Goal: Information Seeking & Learning: Learn about a topic

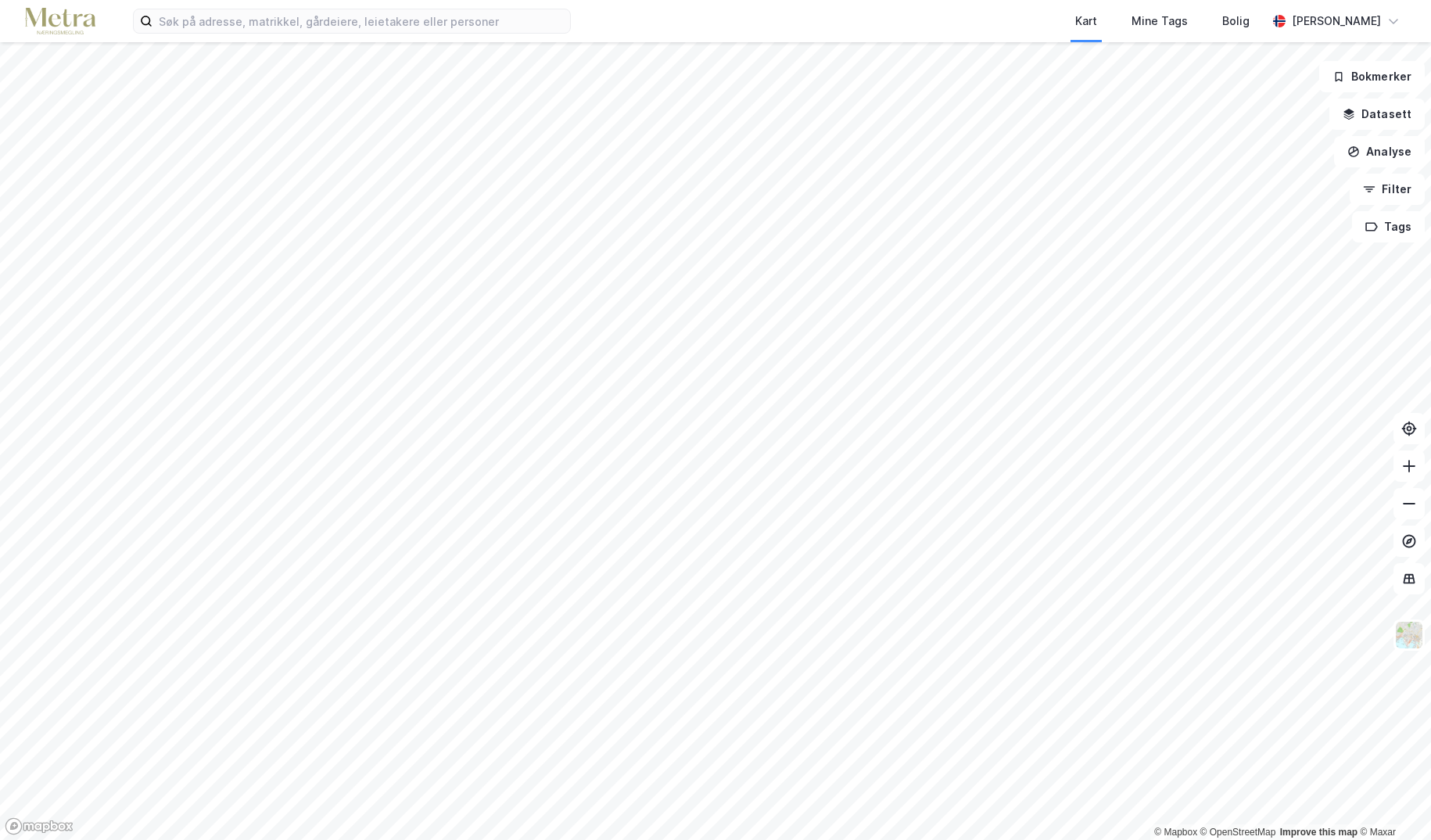
click at [733, 12] on div "Kart Mine Tags [PERSON_NAME] © Mapbox © OpenStreetMap Improve this map © Maxar …" at bounding box center [716, 420] width 1431 height 840
click at [556, 0] on html "Kart Mine Tags [PERSON_NAME] © Mapbox © OpenStreetMap Improve this map © Maxar …" at bounding box center [716, 420] width 1431 height 840
click at [629, 0] on html "Kart Mine Tags [PERSON_NAME] © Mapbox © OpenStreetMap Improve this map © Maxar …" at bounding box center [716, 420] width 1431 height 840
click at [639, 36] on div "Kart Mine Tags [PERSON_NAME] © Mapbox © OpenStreetMap Improve this map © Maxar …" at bounding box center [716, 420] width 1431 height 840
click at [516, 0] on html "Kart Mine Tags [PERSON_NAME] © Mapbox © OpenStreetMap Improve this map © Maxar …" at bounding box center [716, 420] width 1431 height 840
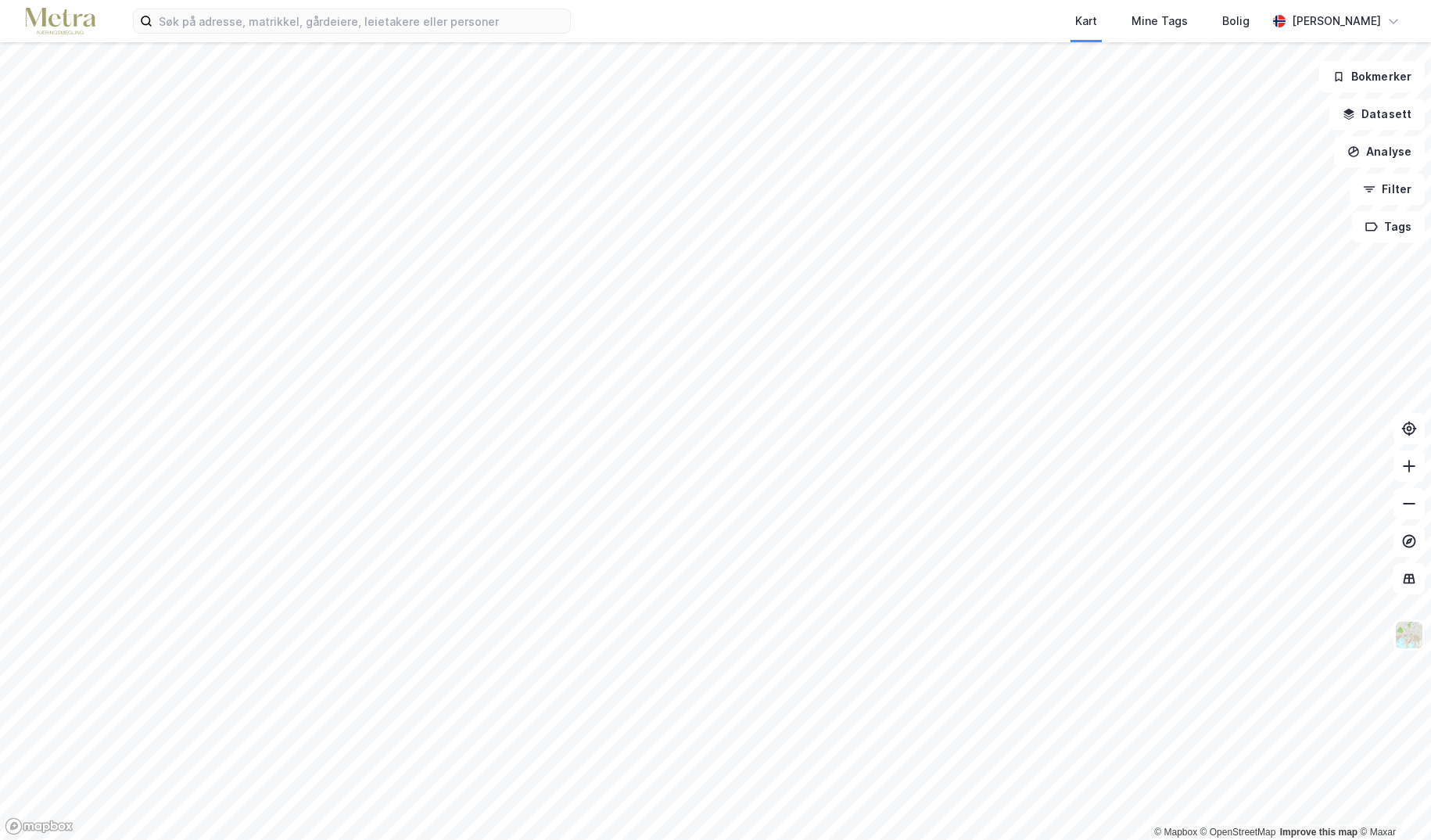
click at [62, 0] on html "Kart Mine Tags [PERSON_NAME] © Mapbox © OpenStreetMap Improve this map © Maxar …" at bounding box center [716, 420] width 1431 height 840
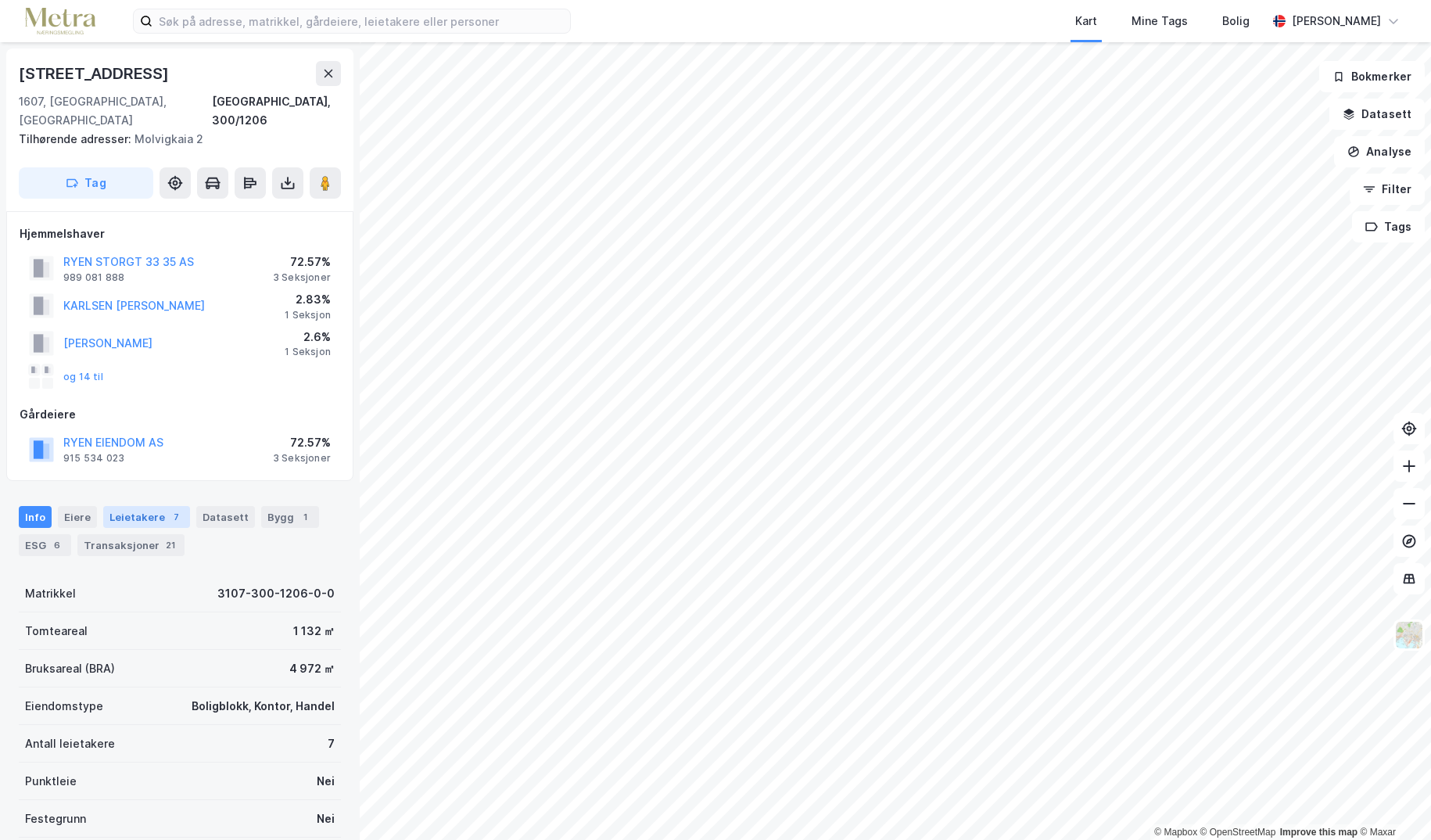
click at [162, 506] on div "Leietakere 7" at bounding box center [146, 517] width 87 height 22
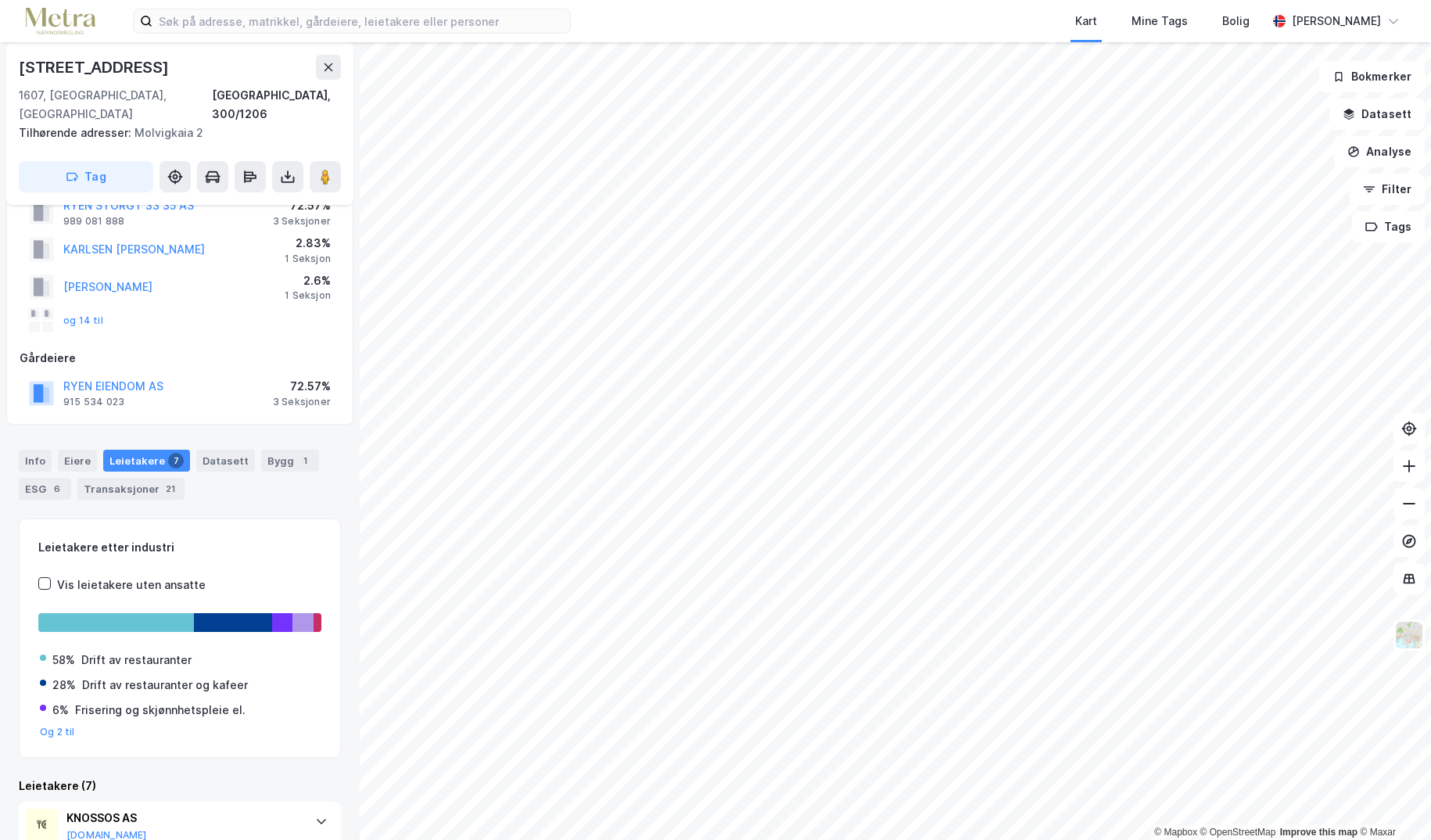
scroll to position [78, 0]
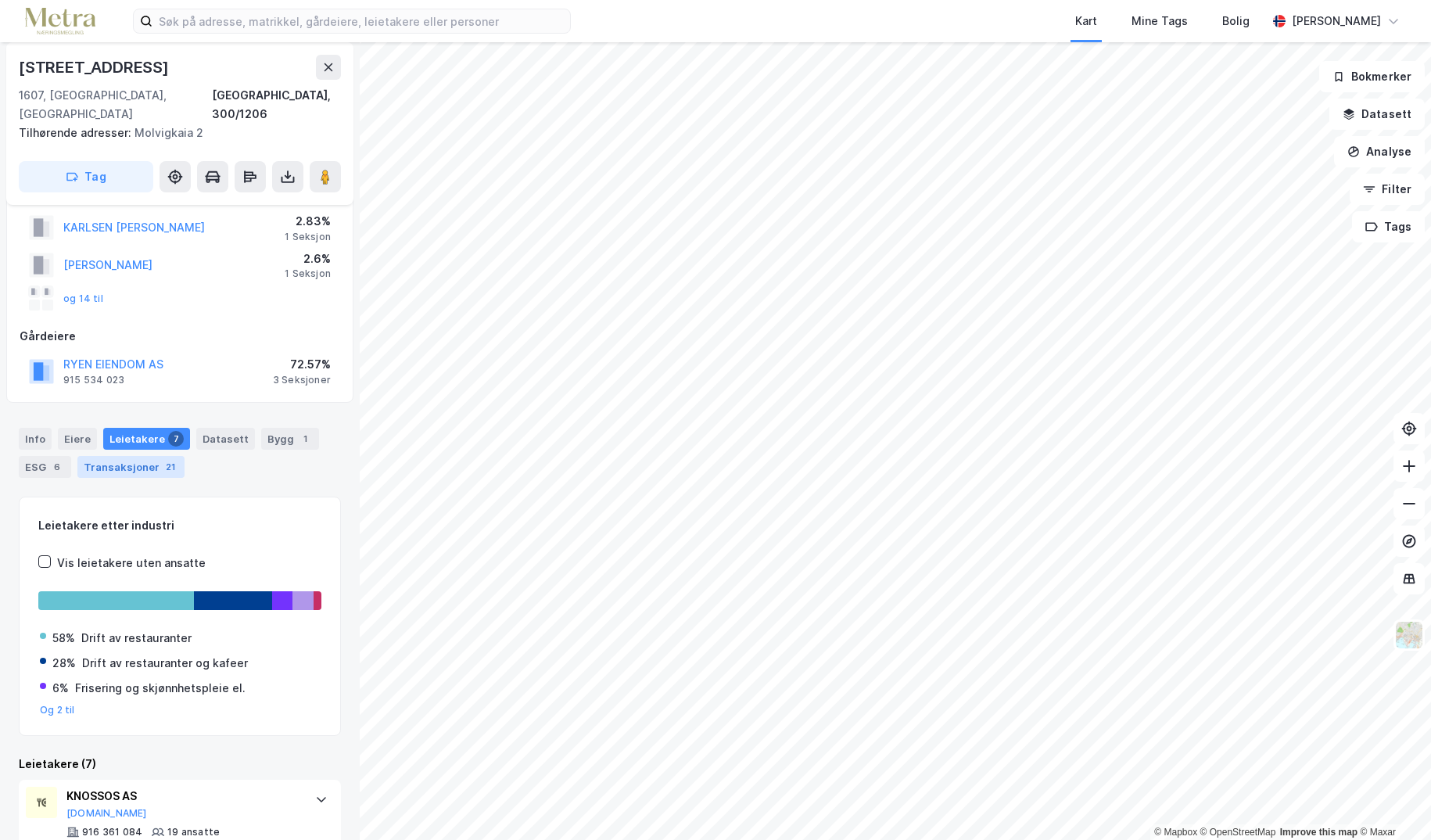
click at [144, 456] on div "Transaksjoner 21" at bounding box center [131, 467] width 107 height 22
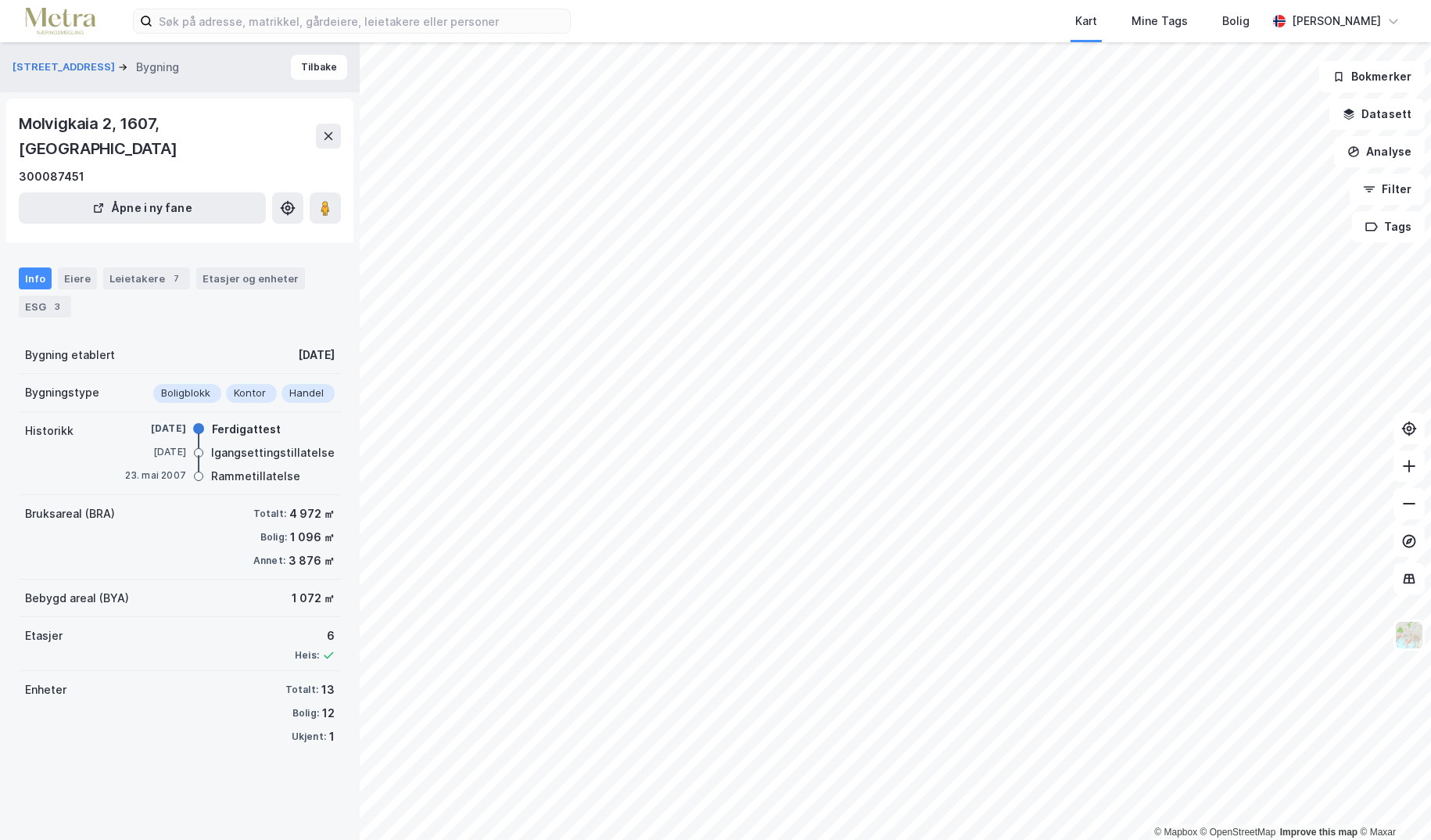
click at [235, 384] on div "Kontor" at bounding box center [251, 393] width 51 height 18
click at [159, 268] on div "Leietakere 7" at bounding box center [146, 279] width 87 height 22
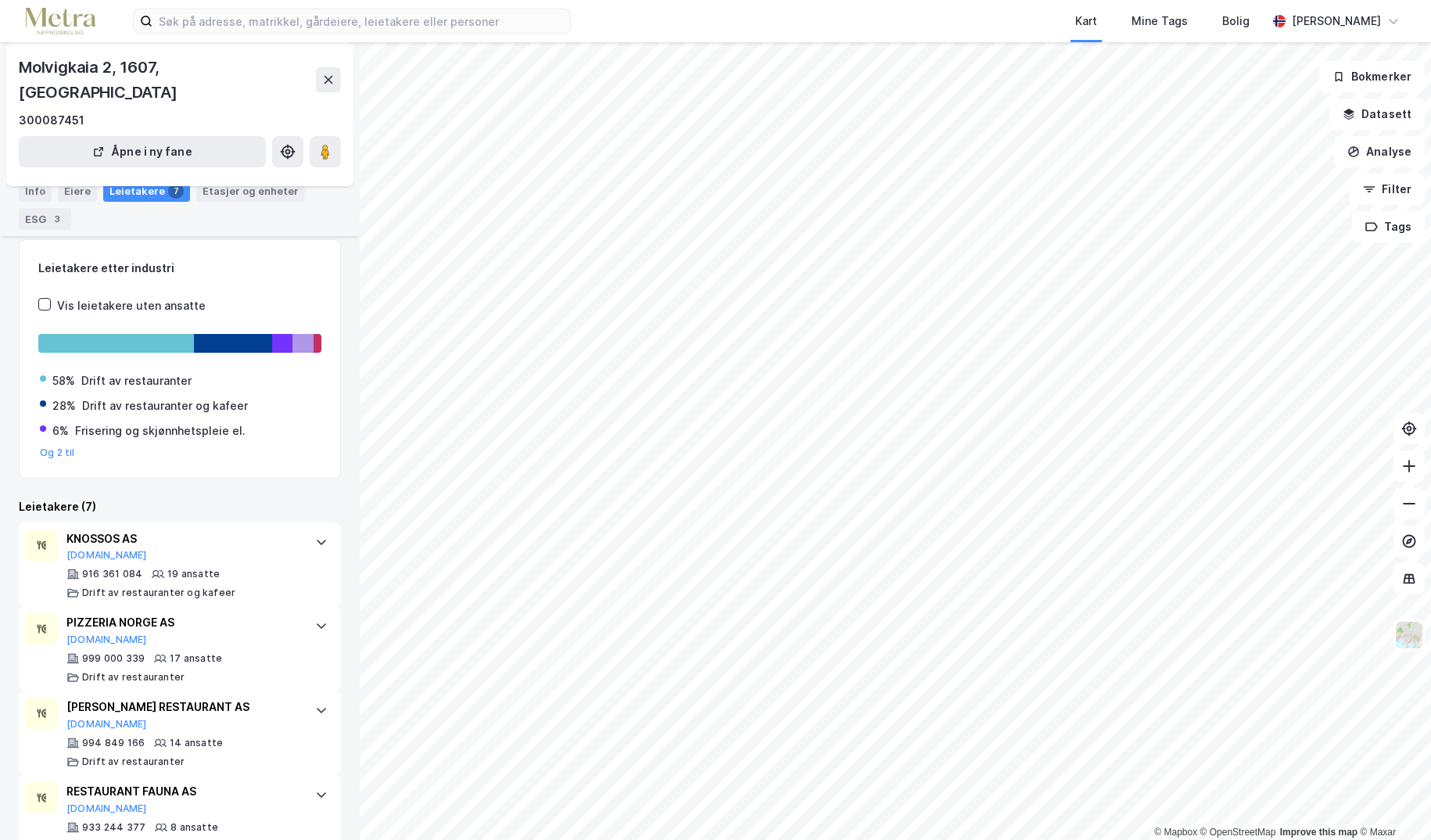
scroll to position [52, 0]
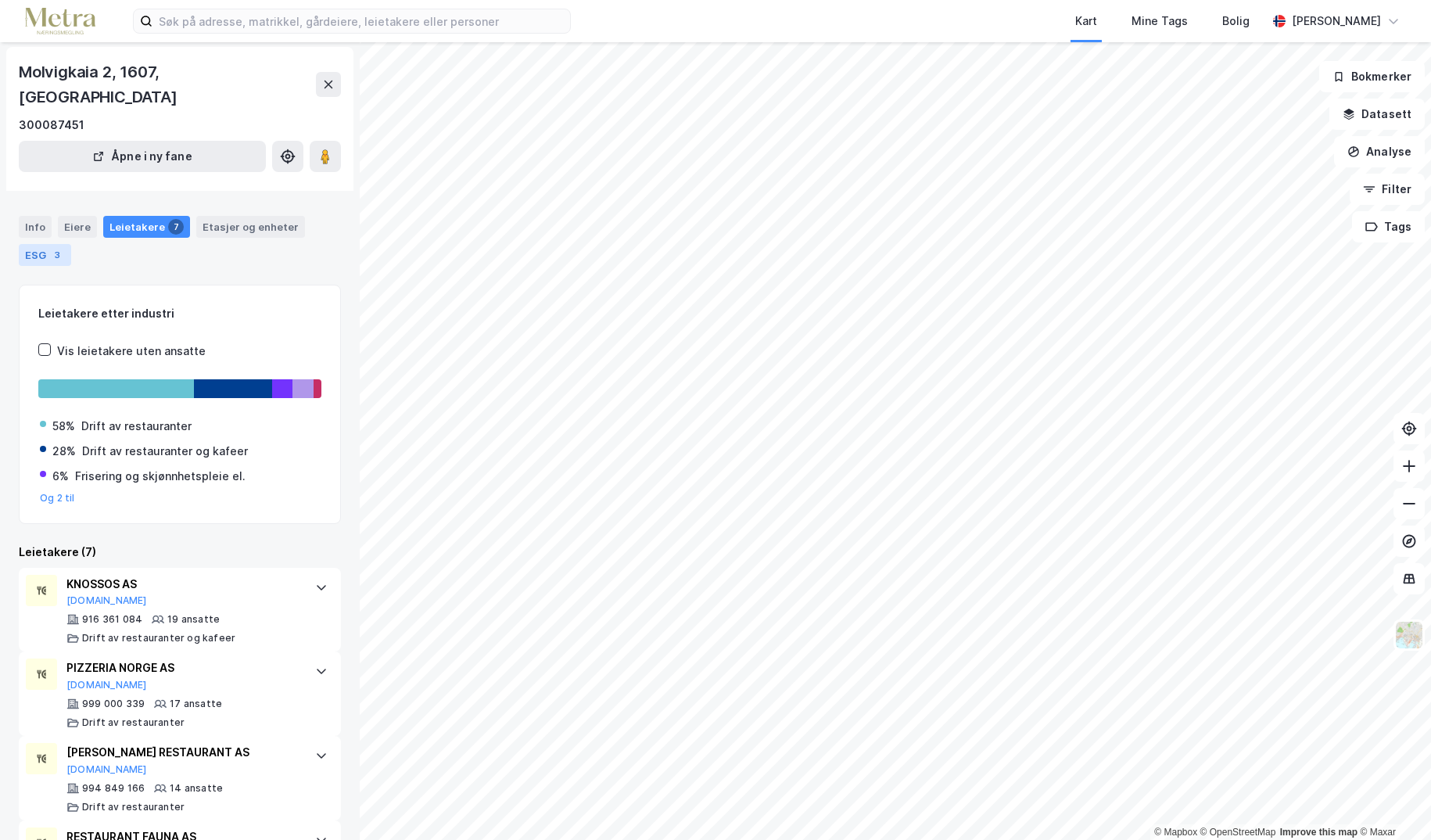
click at [51, 247] on div "3" at bounding box center [57, 254] width 16 height 16
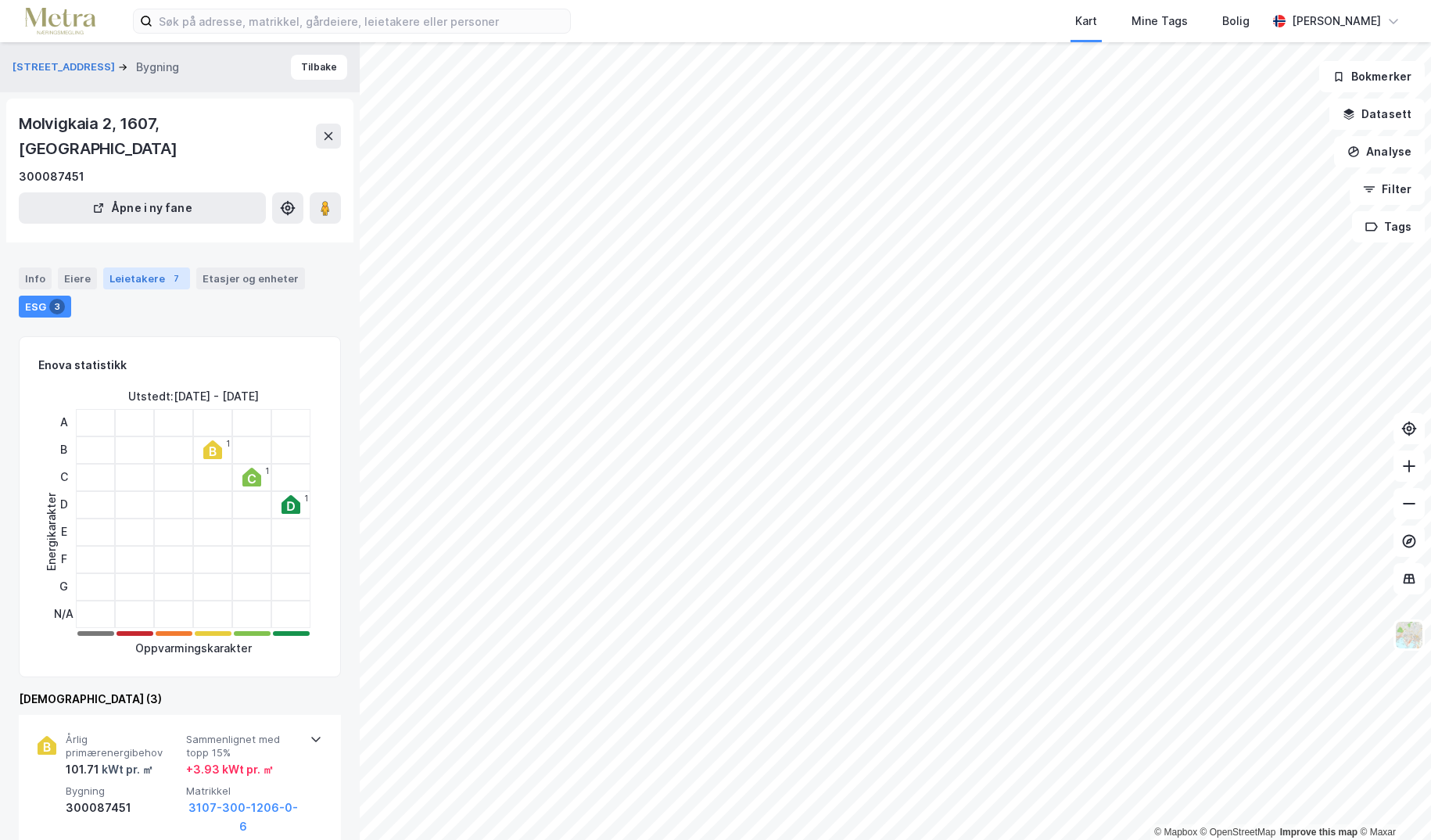
click at [149, 268] on div "Leietakere 7" at bounding box center [146, 279] width 87 height 22
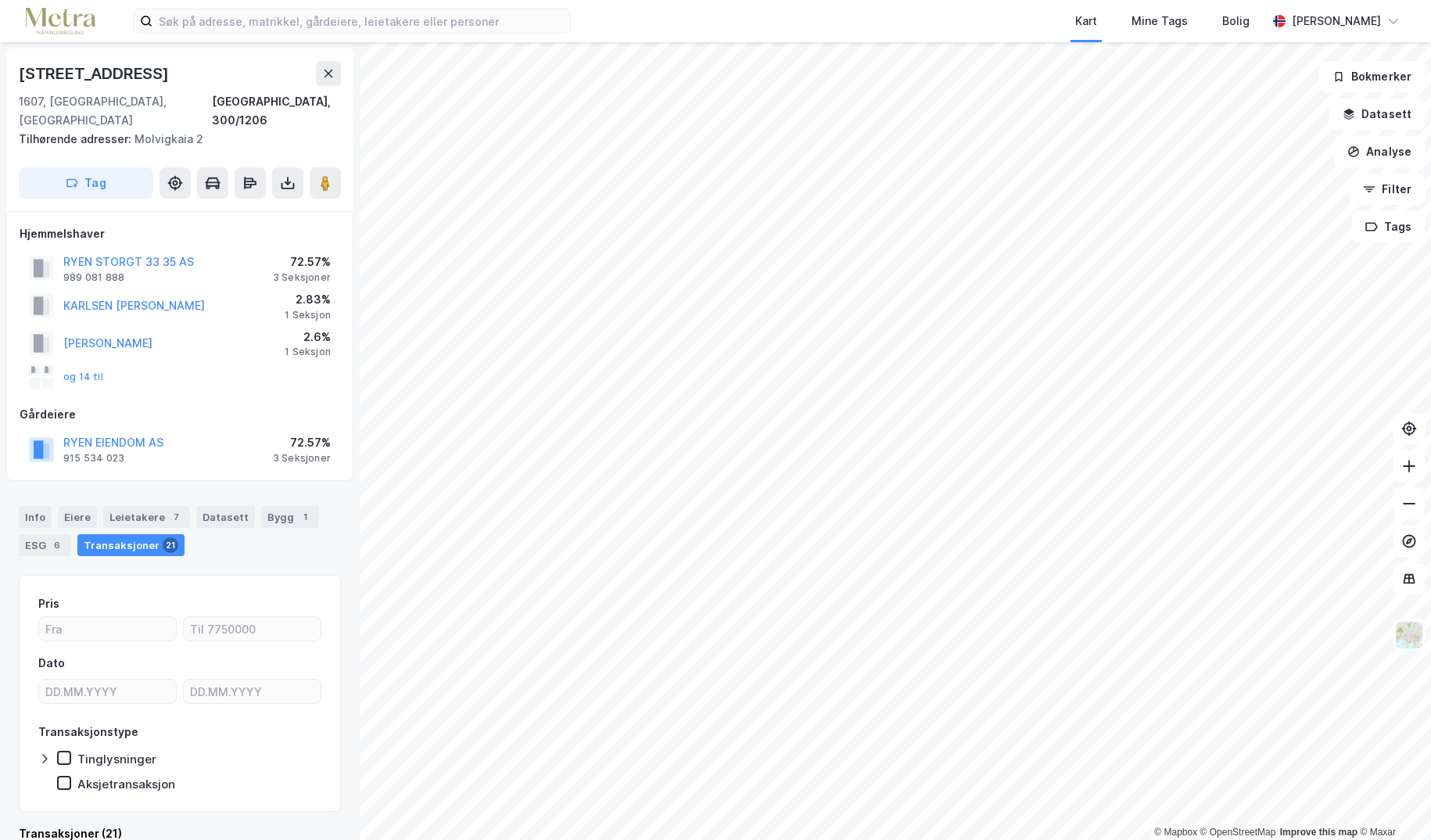
scroll to position [1, 0]
click at [0, 0] on button "RYEN STORGT 33 35 AS" at bounding box center [0, 0] width 0 height 0
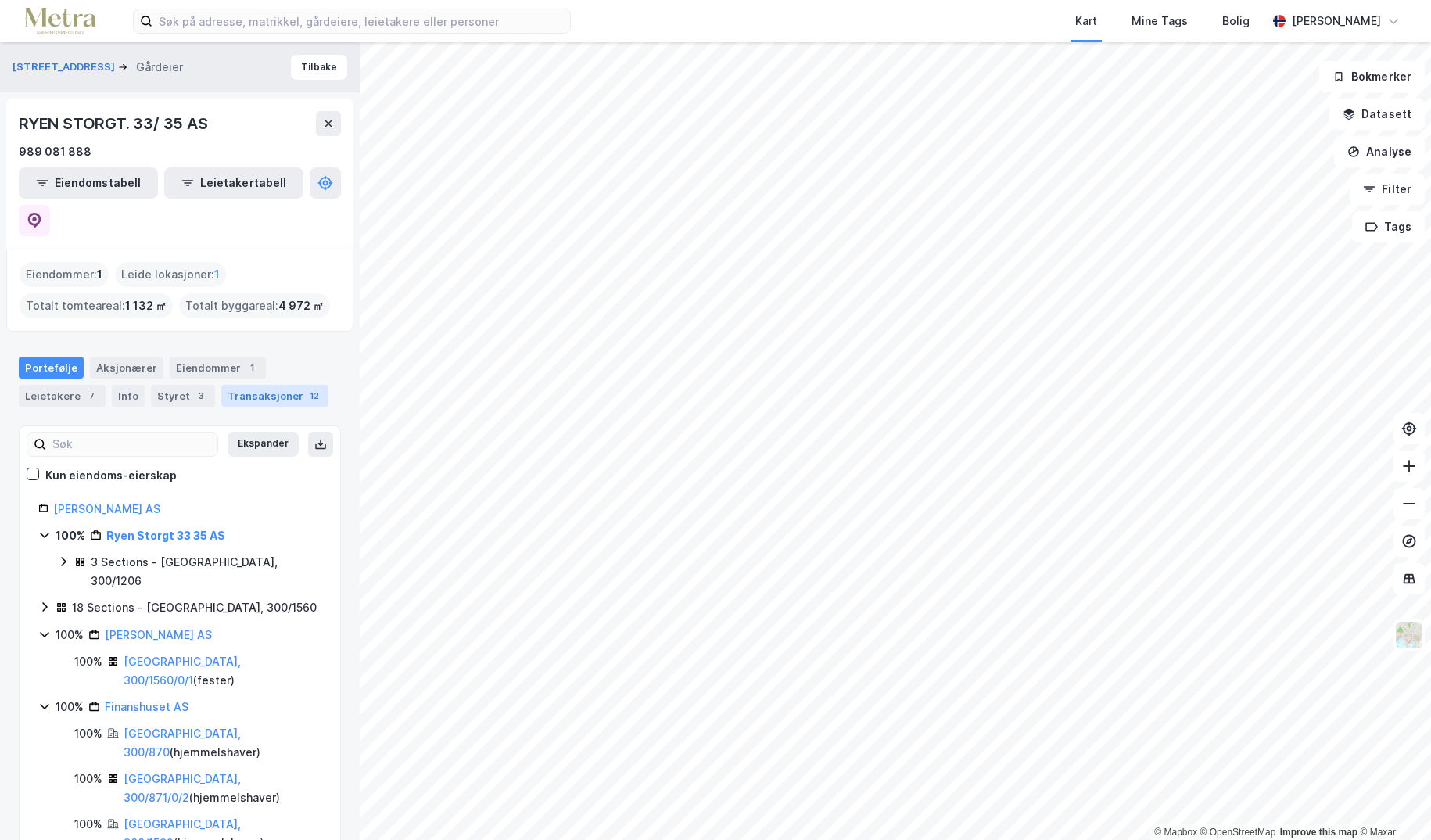
click at [264, 385] on div "Transaksjoner 12" at bounding box center [274, 396] width 107 height 22
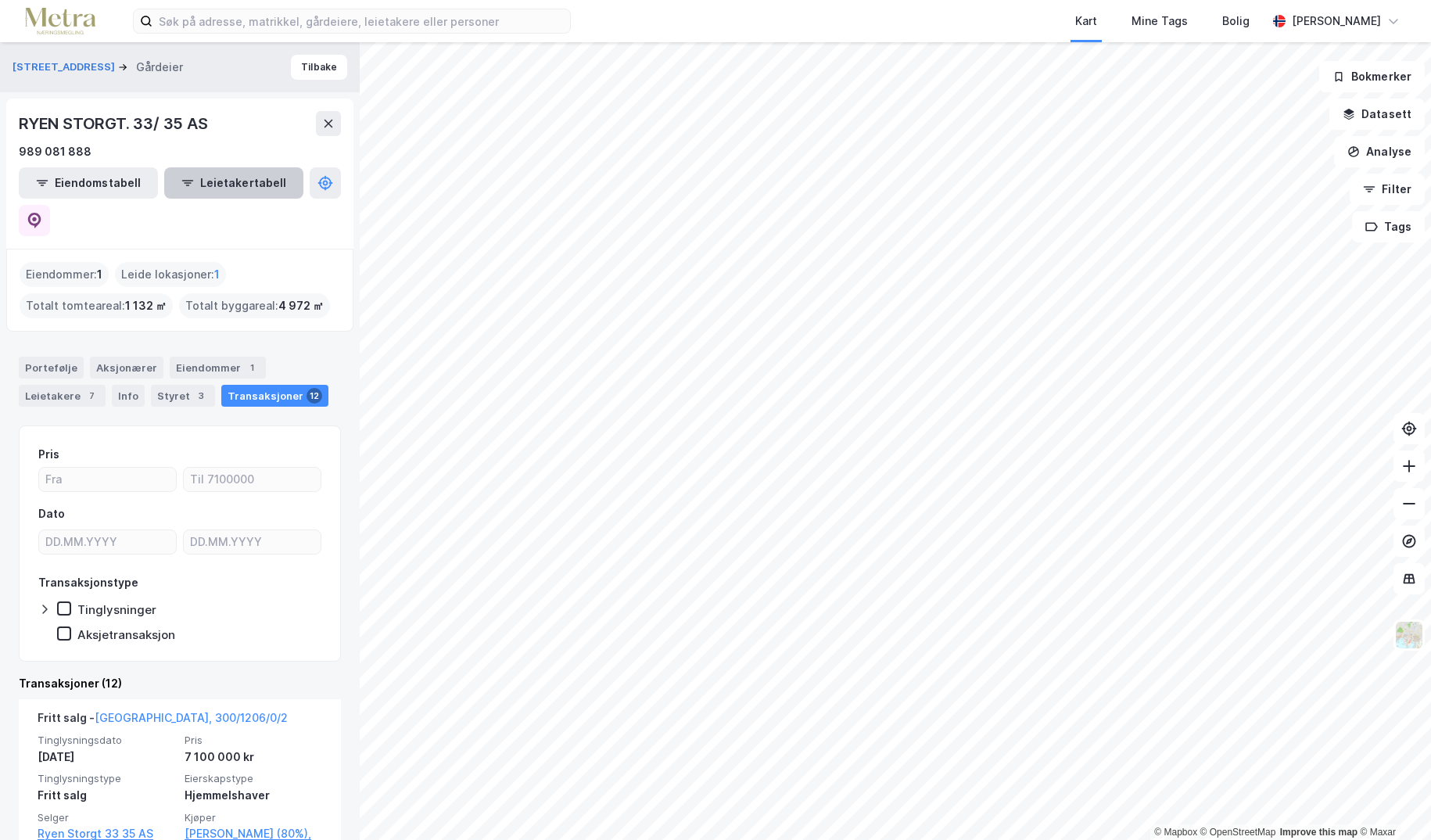
click at [199, 178] on button "Leietakertabell" at bounding box center [233, 182] width 139 height 31
click at [332, 125] on icon at bounding box center [328, 123] width 13 height 13
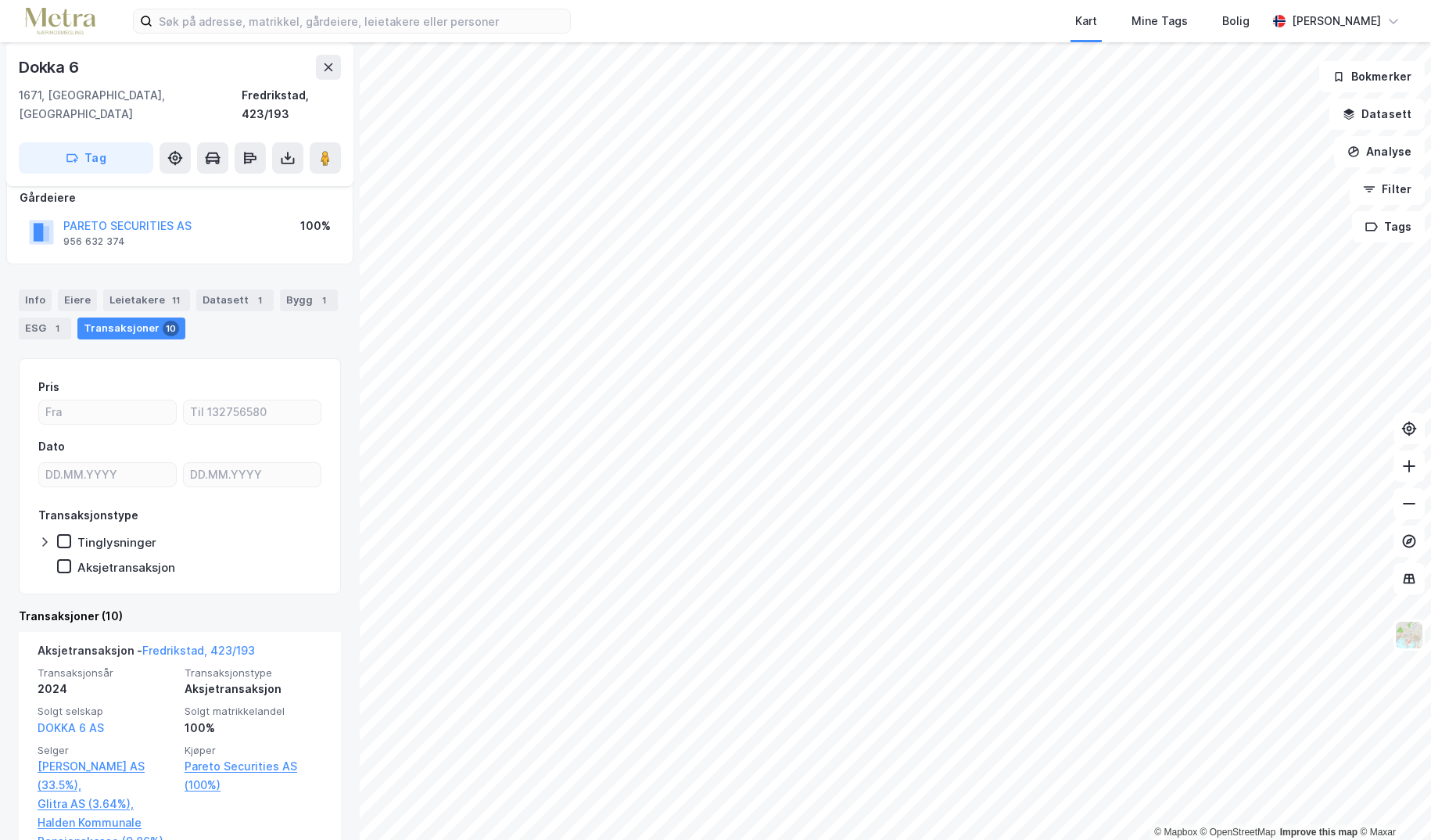
scroll to position [78, 0]
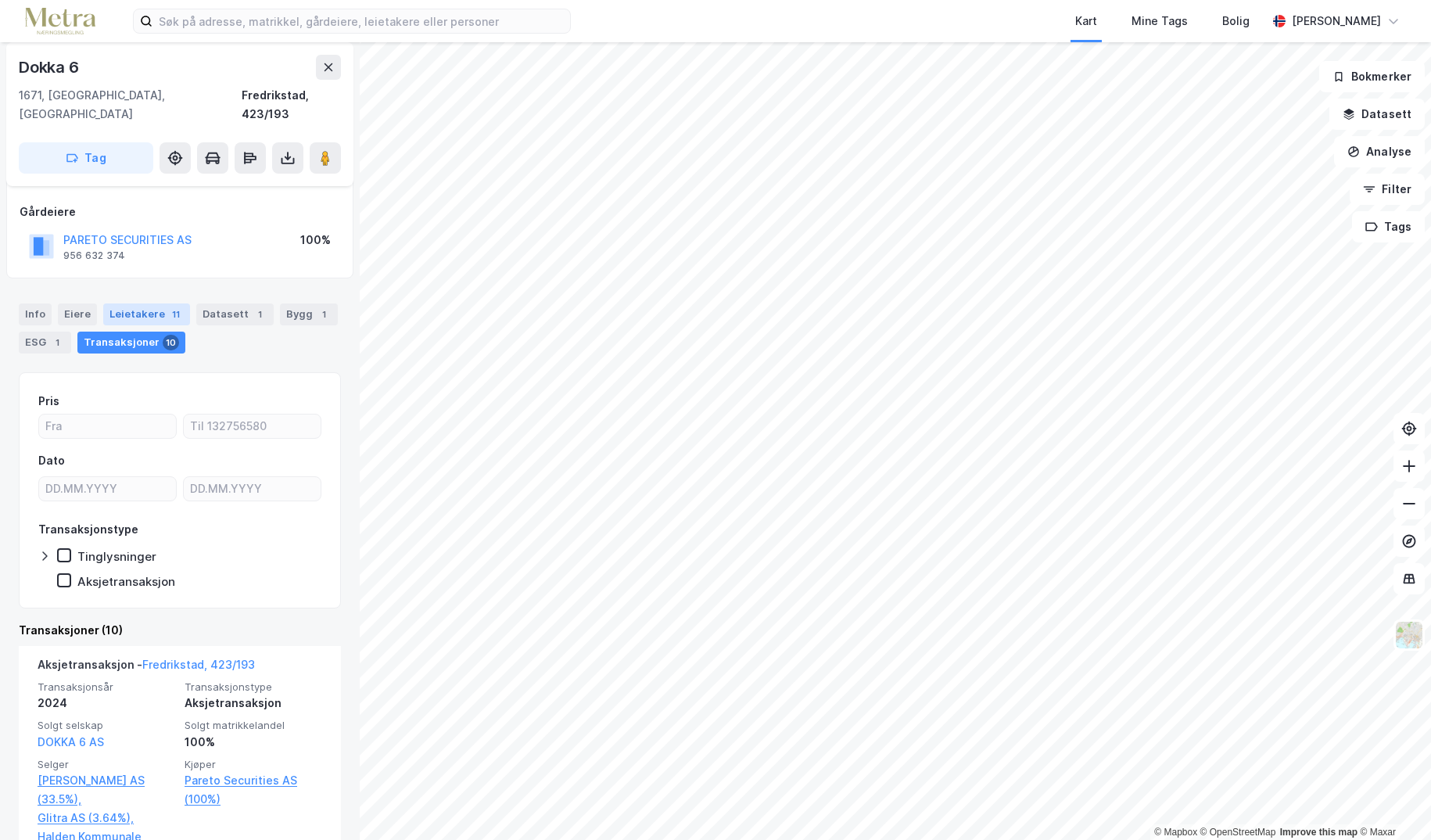
click at [148, 304] on div "Leietakere 11" at bounding box center [146, 315] width 87 height 22
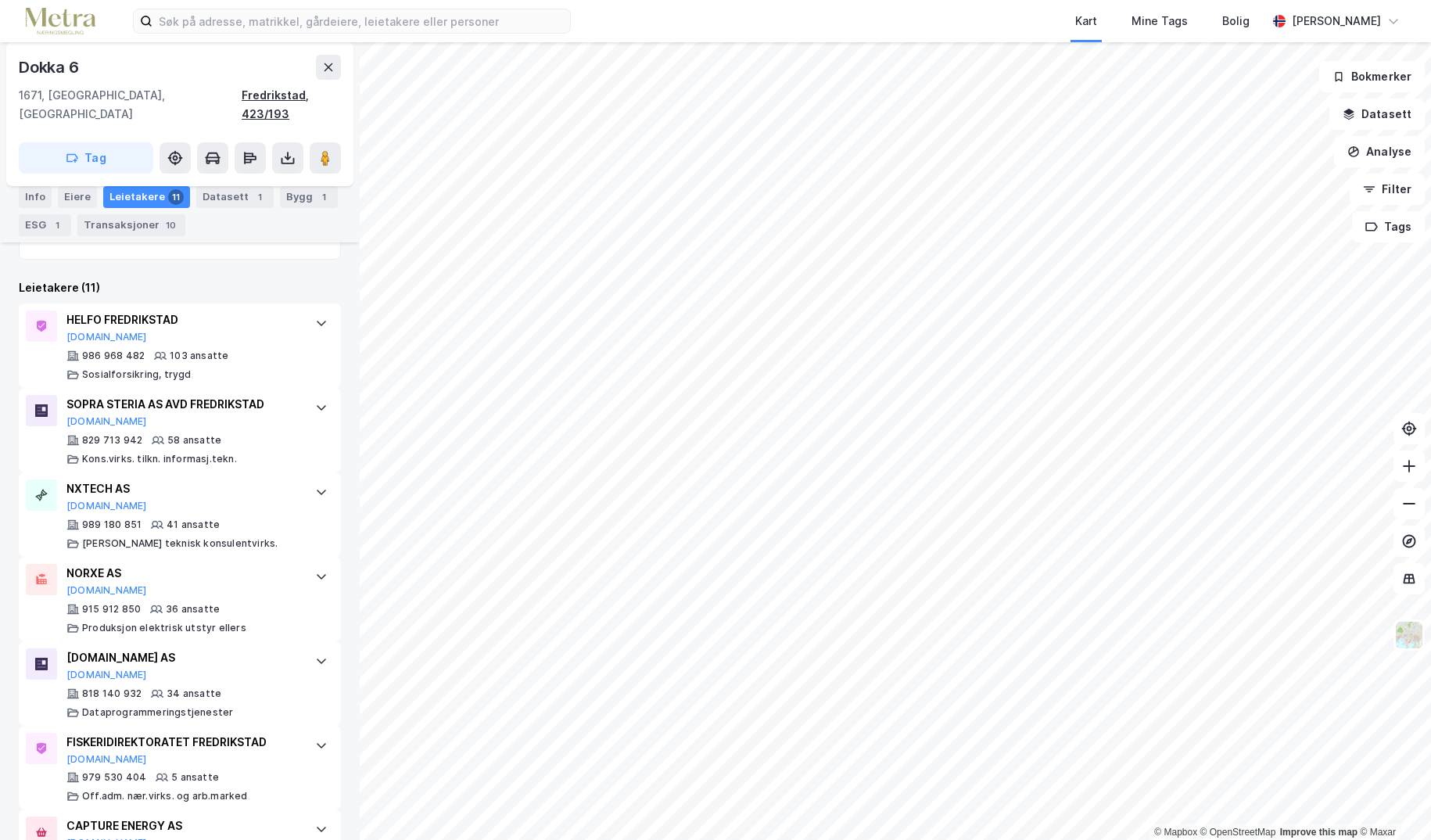
scroll to position [384, 0]
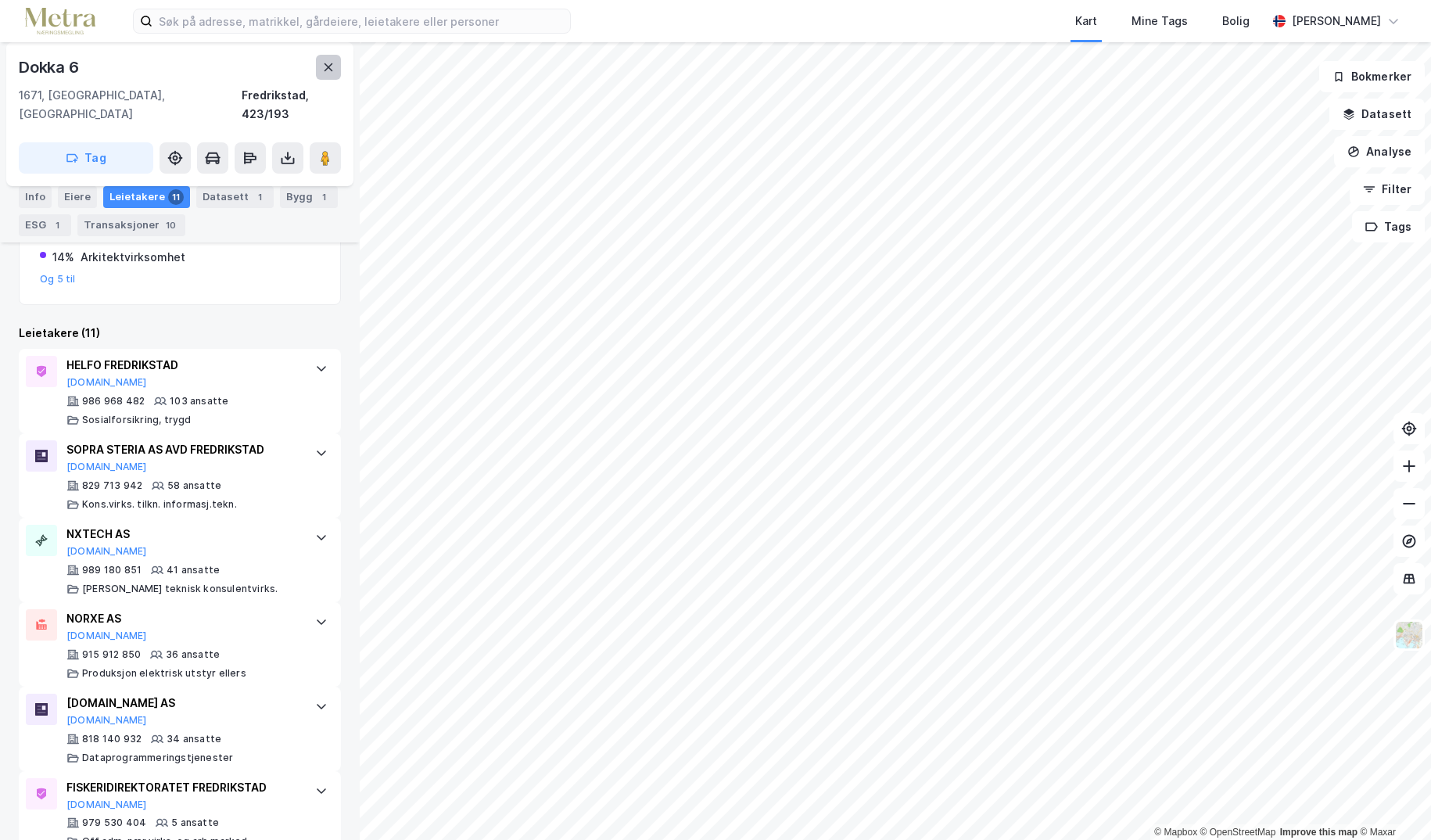
click at [334, 63] on icon at bounding box center [328, 67] width 13 height 13
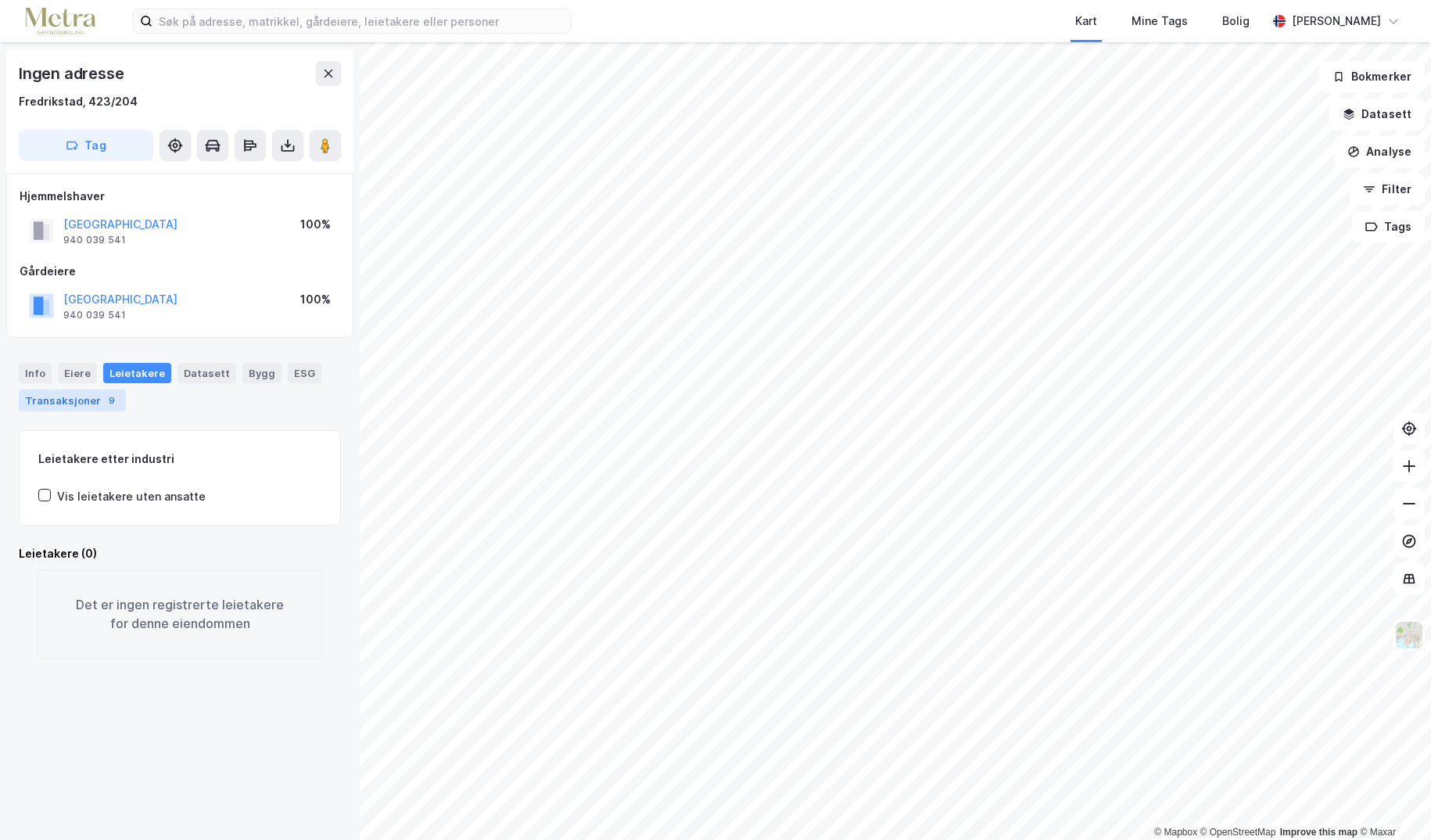
click at [76, 401] on div "Transaksjoner 9" at bounding box center [72, 400] width 107 height 22
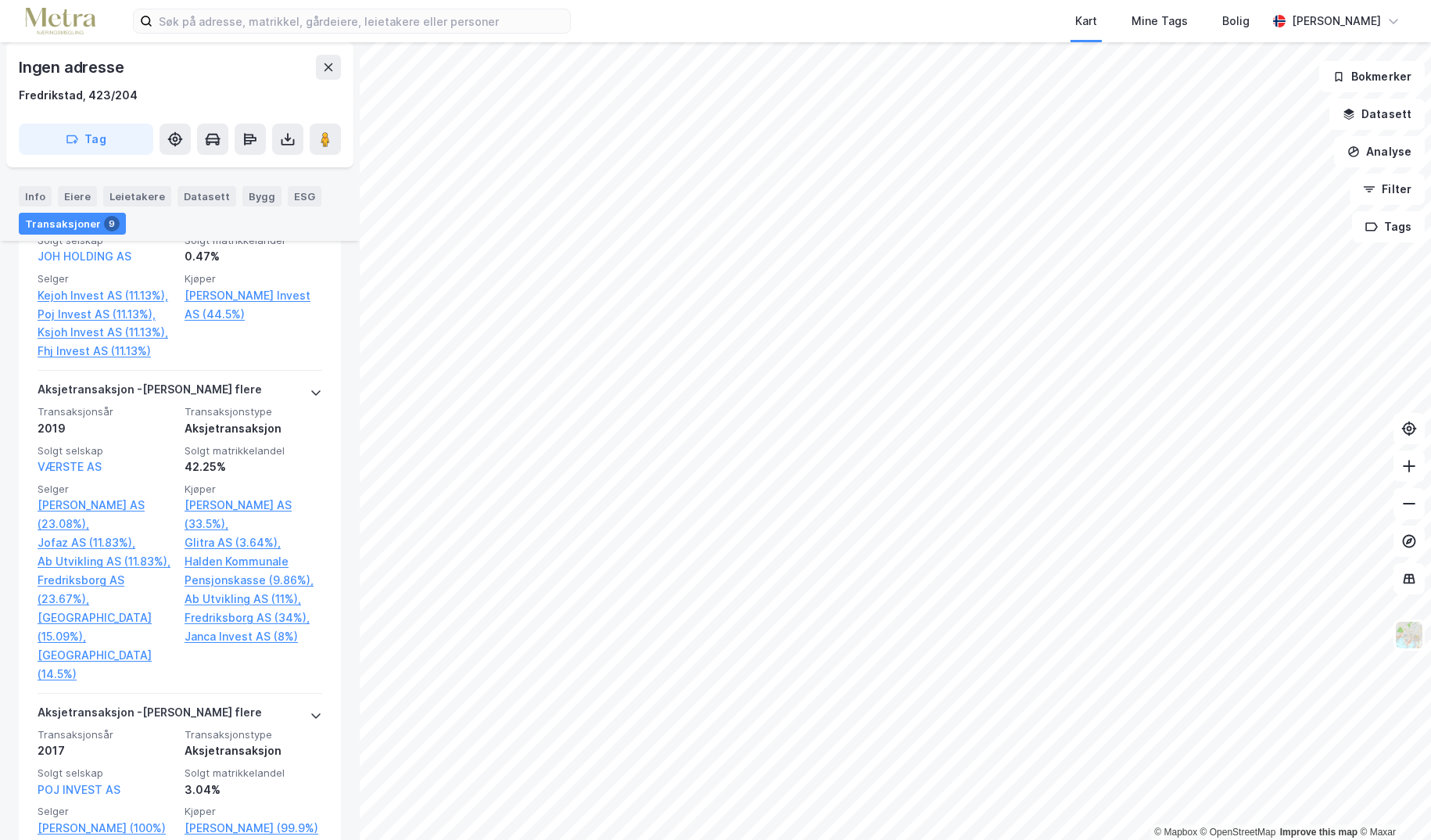
scroll to position [860, 0]
